Goal: Task Accomplishment & Management: Manage account settings

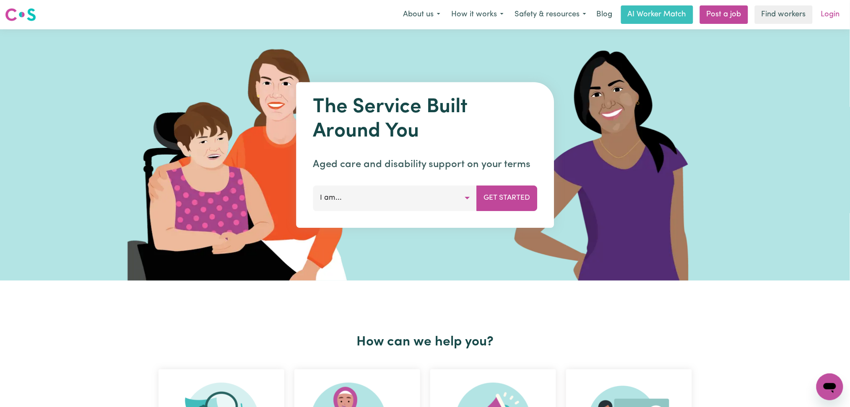
click at [840, 17] on link "Login" at bounding box center [830, 14] width 29 height 18
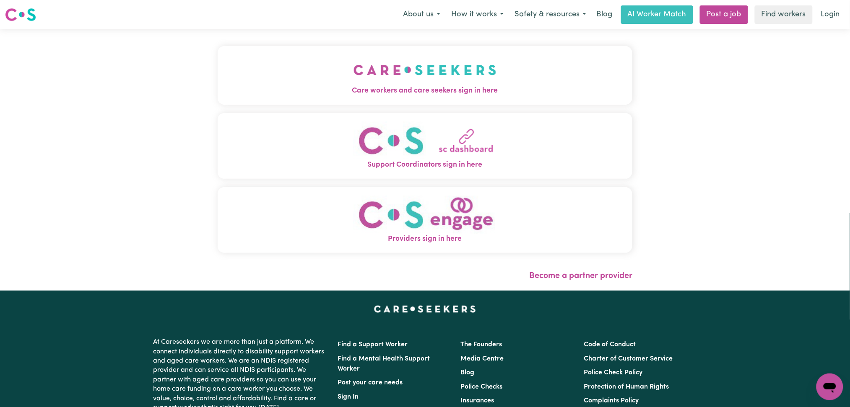
click at [353, 67] on img "Care workers and care seekers sign in here" at bounding box center [424, 69] width 143 height 31
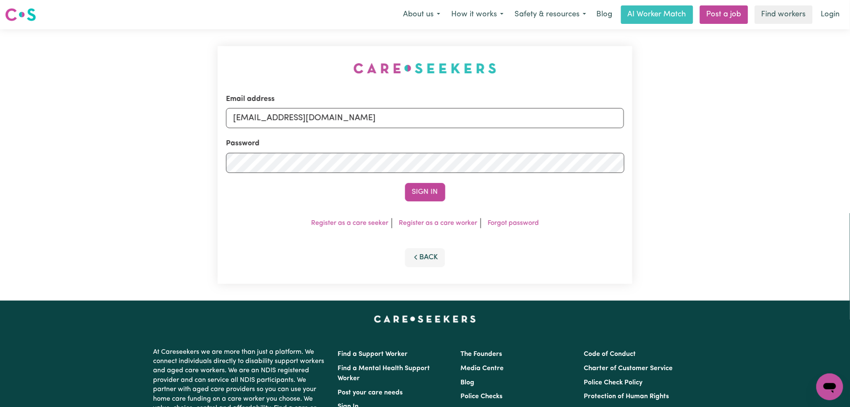
click at [351, 117] on input "[EMAIL_ADDRESS][DOMAIN_NAME]" at bounding box center [425, 118] width 398 height 20
drag, startPoint x: 276, startPoint y: 113, endPoint x: 523, endPoint y: 113, distance: 247.3
click at [523, 113] on input "Superuser~[EMAIL_ADDRESS][DOMAIN_NAME]" at bounding box center [425, 118] width 398 height 20
type input "Superuser~[EMAIL_ADDRESS][DOMAIN_NAME]"
click at [433, 187] on button "Sign In" at bounding box center [425, 192] width 40 height 18
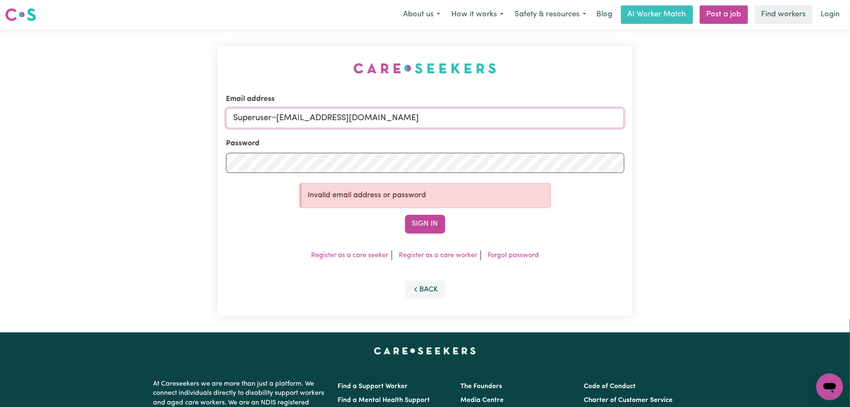
drag, startPoint x: 278, startPoint y: 118, endPoint x: 562, endPoint y: 132, distance: 284.1
click at [562, 132] on form "Email address Superuser~[EMAIL_ADDRESS][DOMAIN_NAME] Password Invalid email add…" at bounding box center [425, 164] width 398 height 140
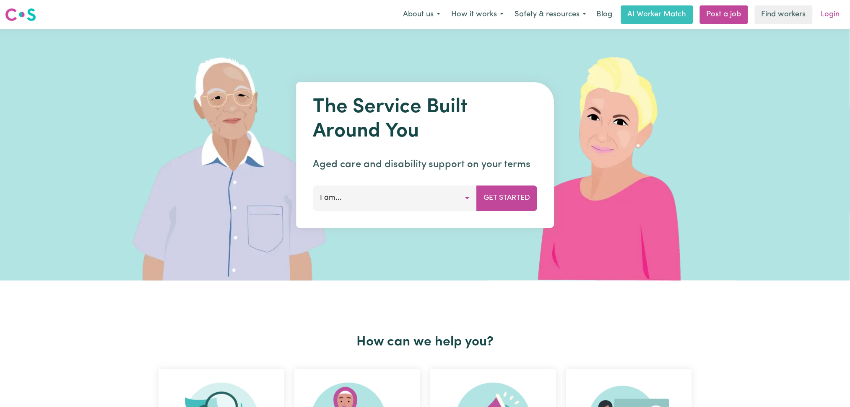
click at [829, 19] on link "Login" at bounding box center [830, 14] width 29 height 18
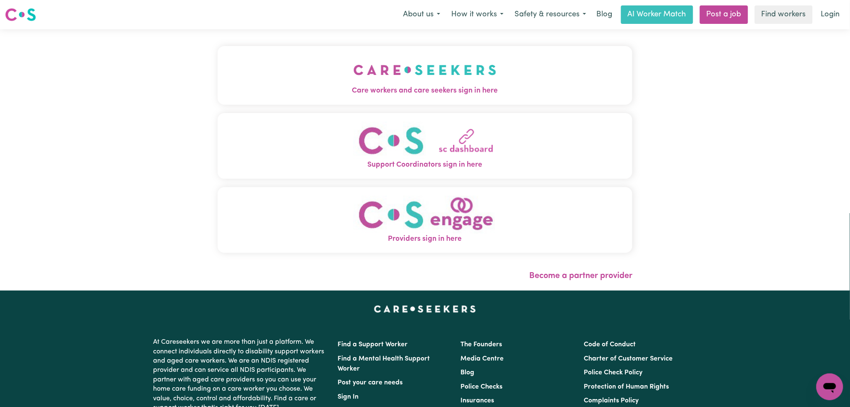
click at [353, 75] on img "Care workers and care seekers sign in here" at bounding box center [424, 69] width 143 height 31
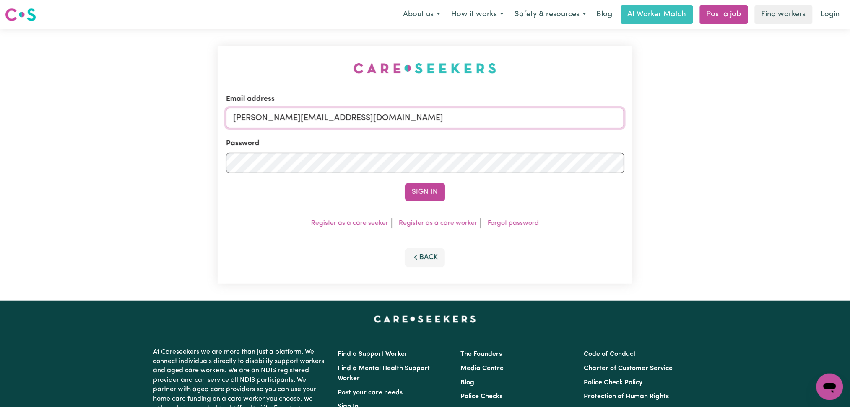
drag, startPoint x: 308, startPoint y: 119, endPoint x: 308, endPoint y: 128, distance: 9.2
click at [308, 119] on input "toni@careseekers.com.au" at bounding box center [425, 118] width 398 height 20
type input "[EMAIL_ADDRESS][DOMAIN_NAME]"
click at [426, 198] on button "Sign In" at bounding box center [425, 192] width 40 height 18
